Goal: Transaction & Acquisition: Subscribe to service/newsletter

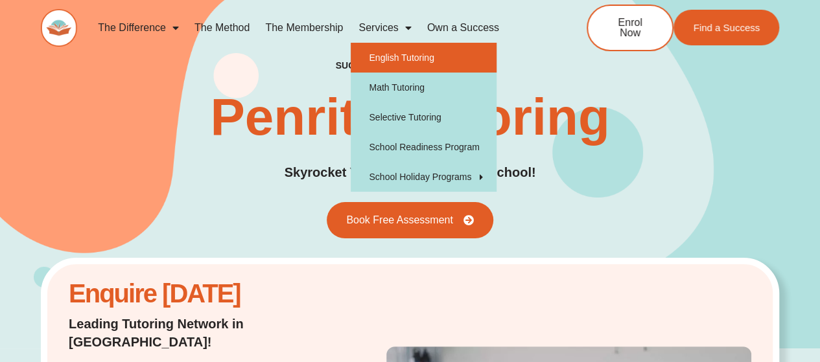
click at [387, 50] on link "English Tutoring" at bounding box center [424, 58] width 146 height 30
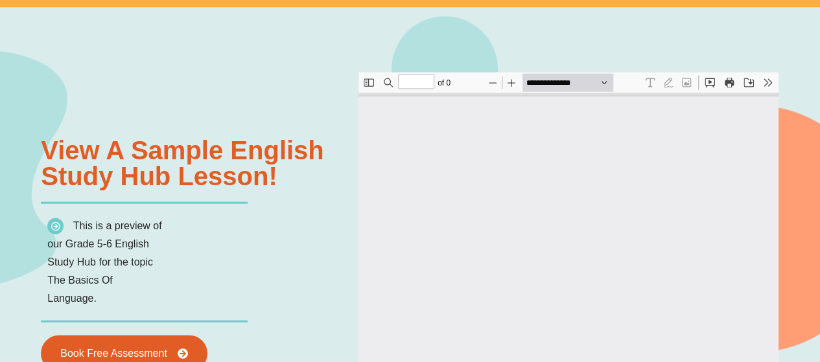
scroll to position [1542, 0]
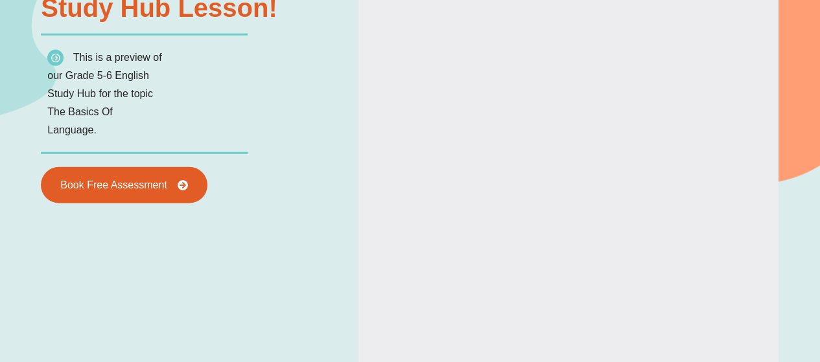
type input "*"
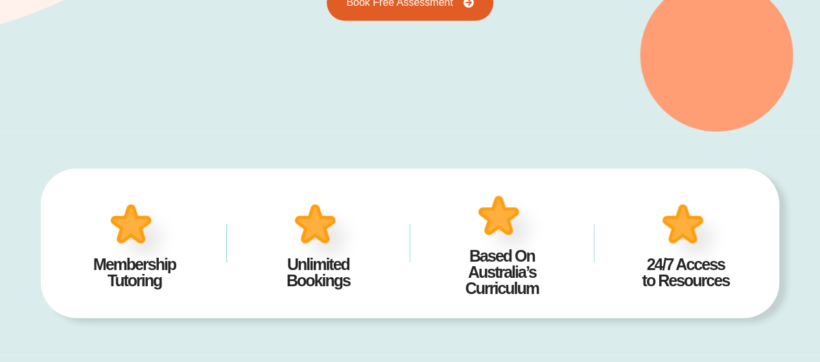
scroll to position [0, 0]
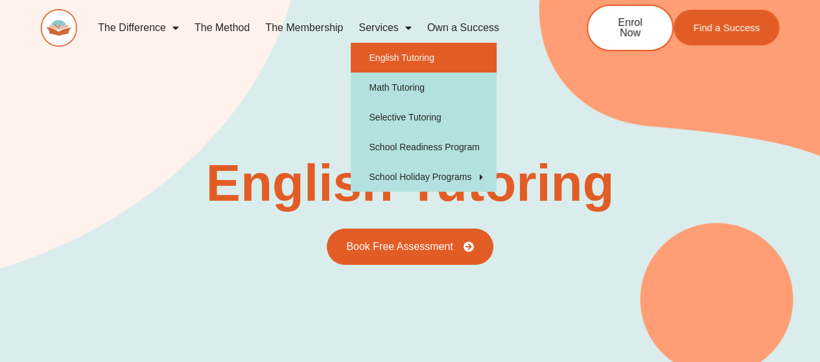
click at [378, 27] on link "Services" at bounding box center [385, 28] width 68 height 30
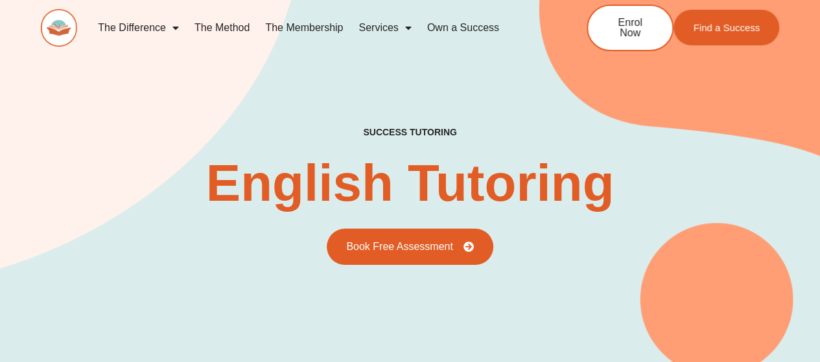
click at [337, 32] on link "The Membership" at bounding box center [303, 28] width 93 height 30
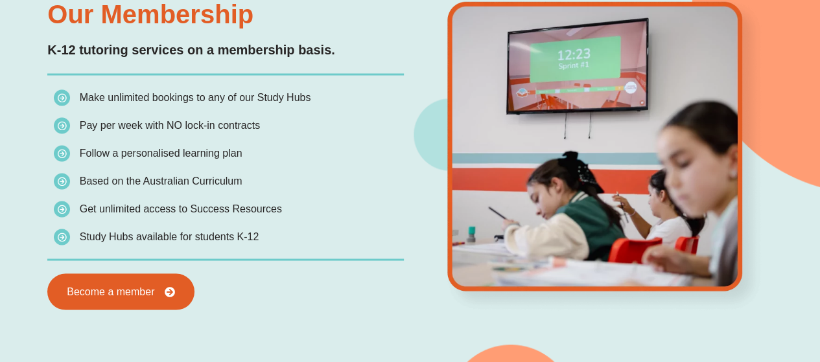
scroll to position [1131, 0]
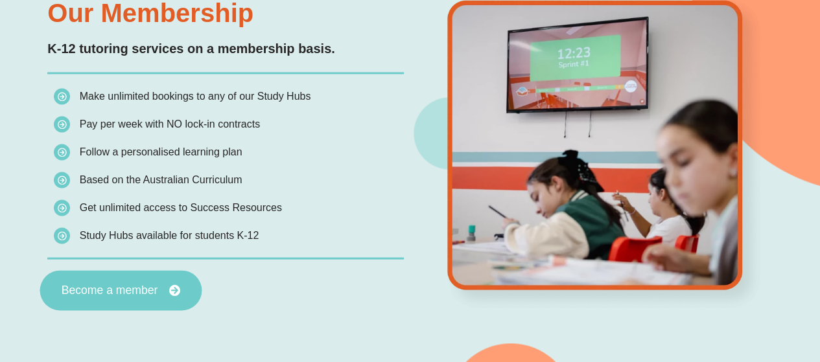
click at [121, 284] on span "Become a member" at bounding box center [110, 290] width 97 height 12
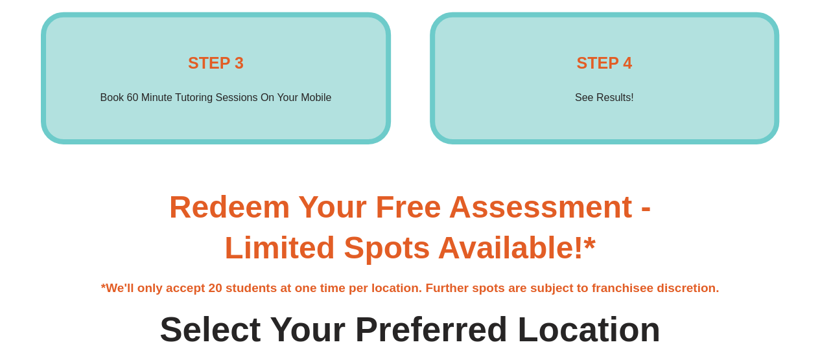
scroll to position [2125, 0]
